Goal: Transaction & Acquisition: Purchase product/service

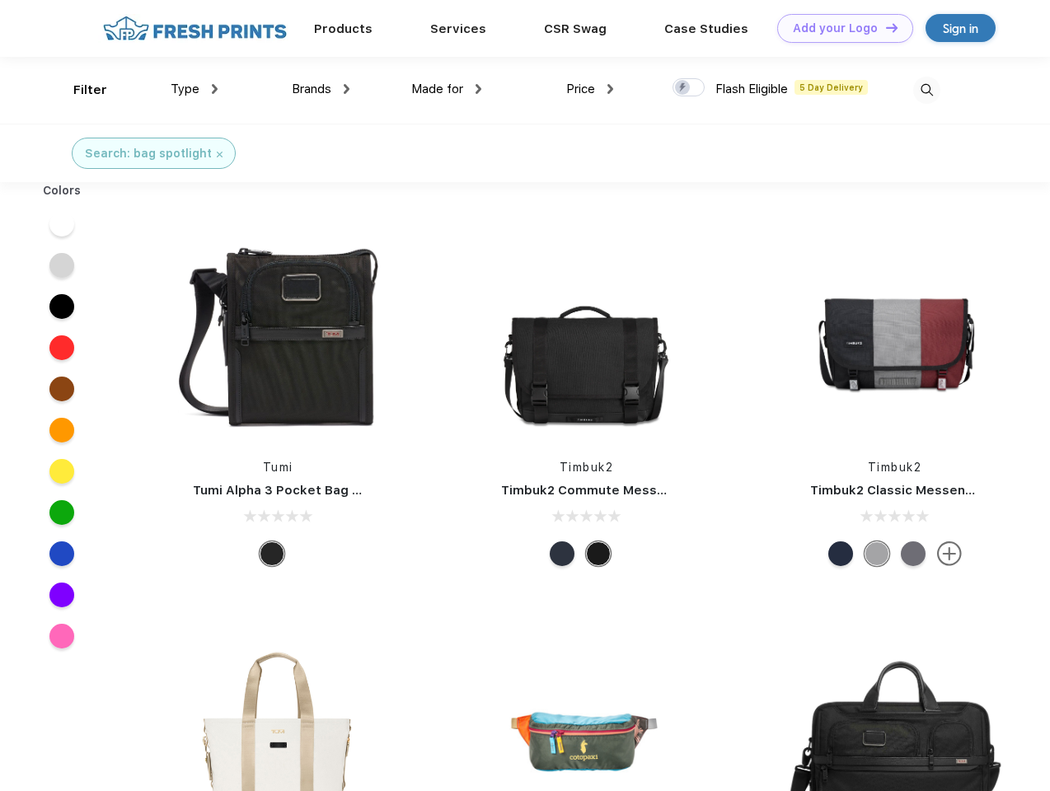
click at [839, 28] on link "Add your Logo Design Tool" at bounding box center [845, 28] width 136 height 29
click at [0, 0] on div "Design Tool" at bounding box center [0, 0] width 0 height 0
click at [885, 27] on link "Add your Logo Design Tool" at bounding box center [845, 28] width 136 height 29
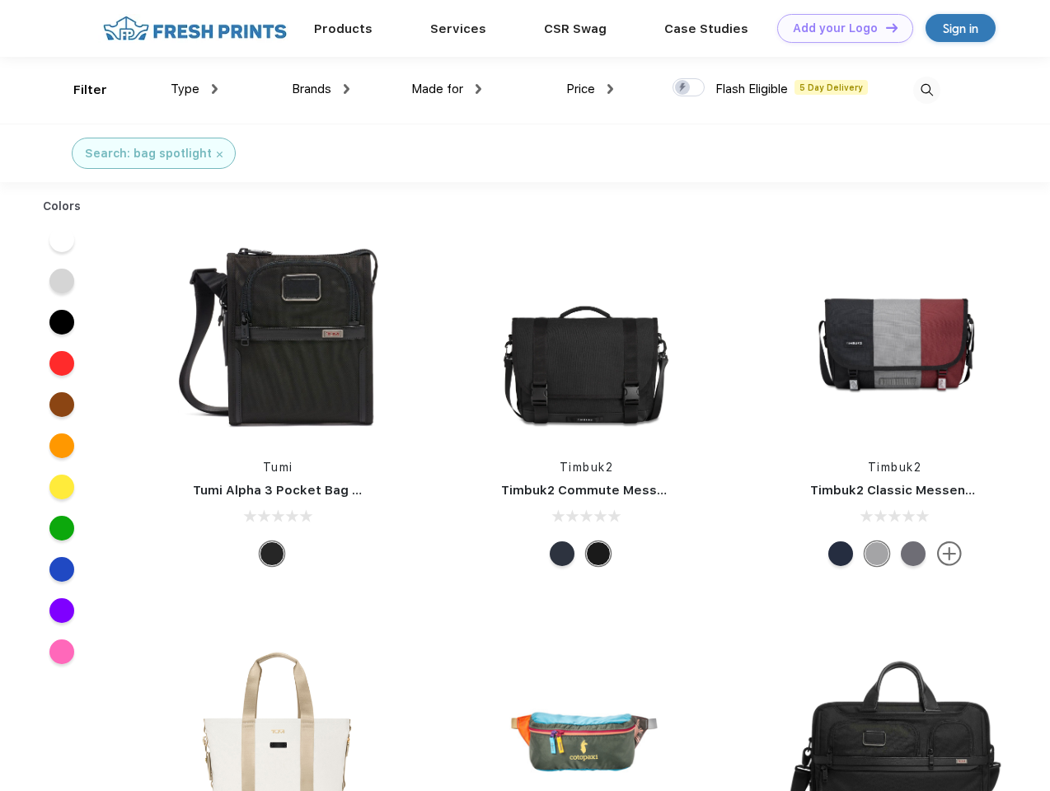
click at [79, 90] on div "Filter" at bounding box center [90, 90] width 34 height 19
click at [195, 89] on span "Type" at bounding box center [185, 89] width 29 height 15
click at [321, 89] on span "Brands" at bounding box center [312, 89] width 40 height 15
click at [447, 89] on span "Made for" at bounding box center [437, 89] width 52 height 15
click at [590, 89] on span "Price" at bounding box center [580, 89] width 29 height 15
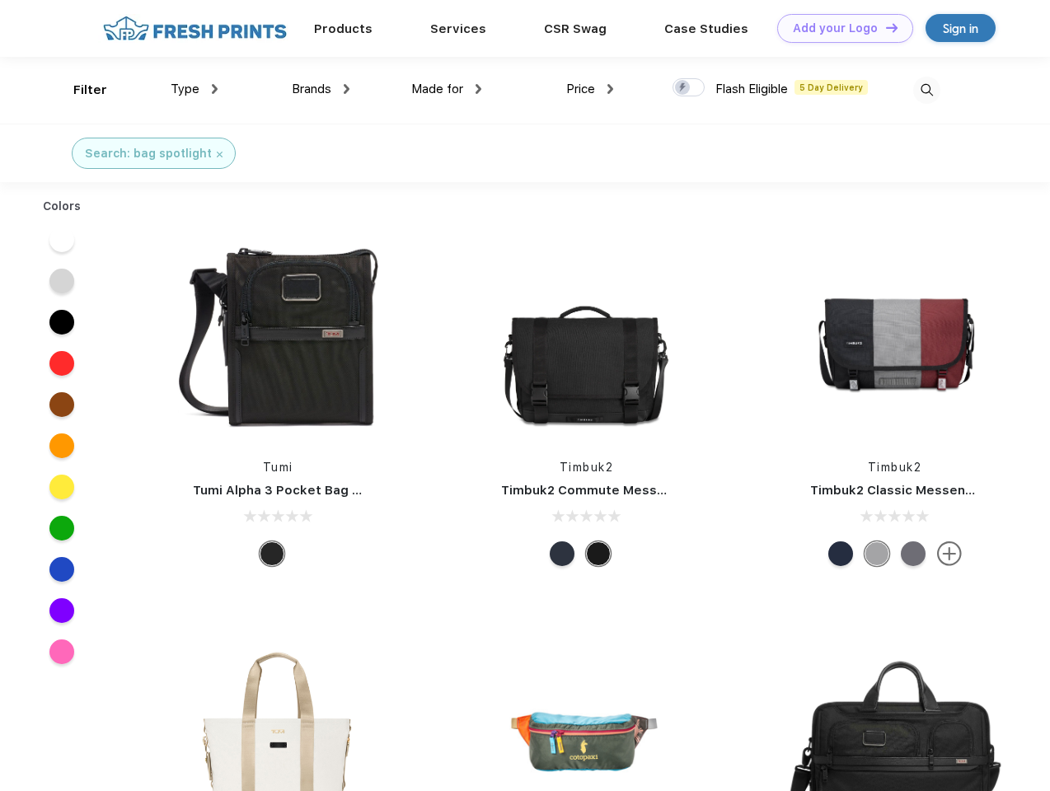
click at [689, 88] on div at bounding box center [689, 87] width 32 height 18
click at [683, 88] on input "checkbox" at bounding box center [678, 82] width 11 height 11
click at [927, 90] on img at bounding box center [926, 90] width 27 height 27
